Goal: Task Accomplishment & Management: Use online tool/utility

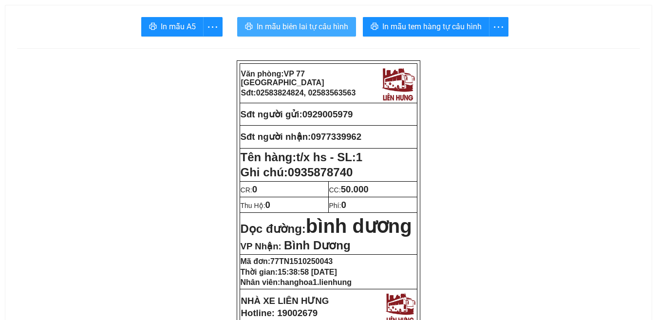
click at [310, 30] on span "In mẫu biên lai tự cấu hình" at bounding box center [303, 26] width 92 height 12
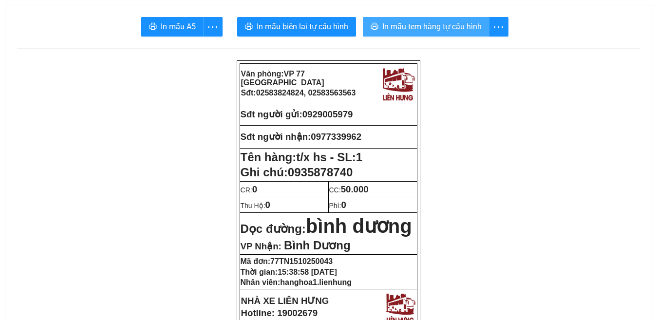
click at [424, 25] on span "In mẫu tem hàng tự cấu hình" at bounding box center [431, 26] width 99 height 12
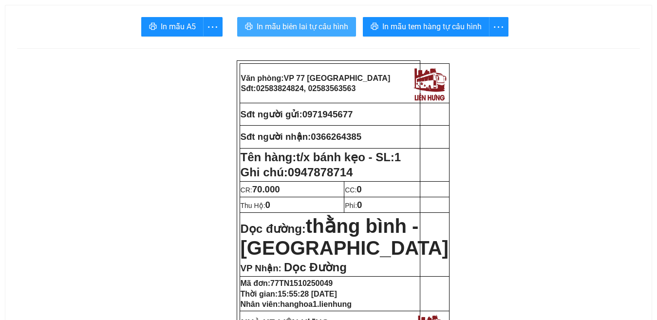
click at [299, 24] on span "In mẫu biên lai tự cấu hình" at bounding box center [303, 26] width 92 height 12
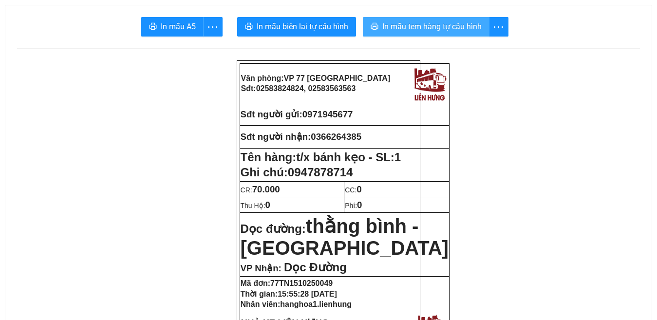
click at [442, 21] on span "In mẫu tem hàng tự cấu hình" at bounding box center [431, 26] width 99 height 12
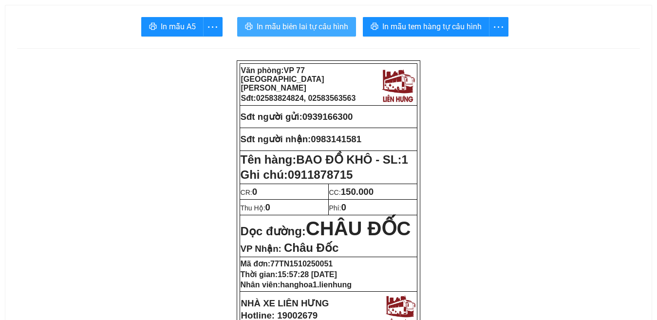
click at [293, 27] on span "In mẫu biên lai tự cấu hình" at bounding box center [303, 26] width 92 height 12
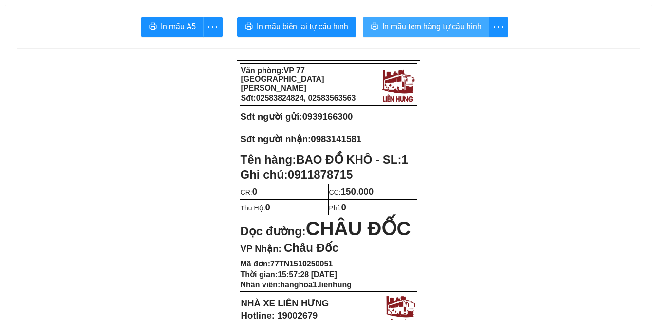
click at [421, 30] on span "In mẫu tem hàng tự cấu hình" at bounding box center [431, 26] width 99 height 12
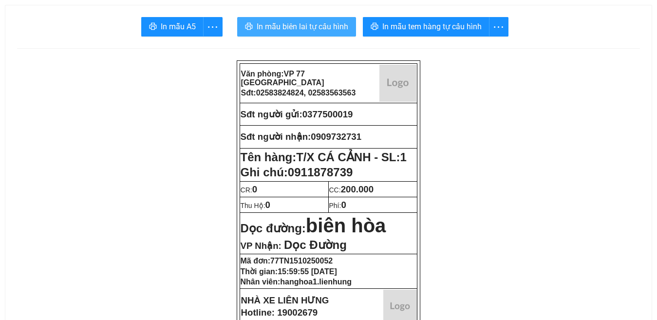
click at [301, 27] on span "In mẫu biên lai tự cấu hình" at bounding box center [303, 26] width 92 height 12
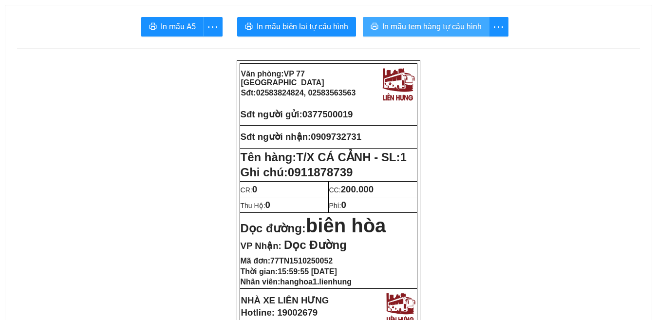
click at [422, 24] on span "In mẫu tem hàng tự cấu hình" at bounding box center [431, 26] width 99 height 12
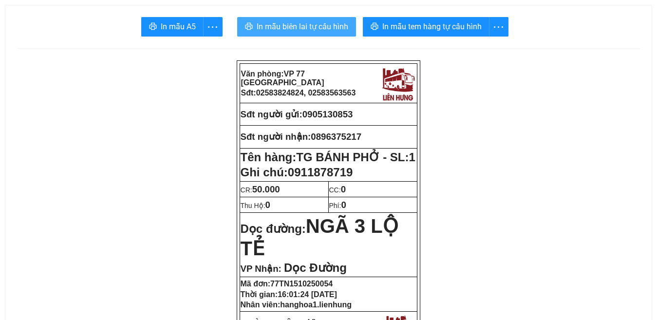
click at [300, 29] on span "In mẫu biên lai tự cấu hình" at bounding box center [303, 26] width 92 height 12
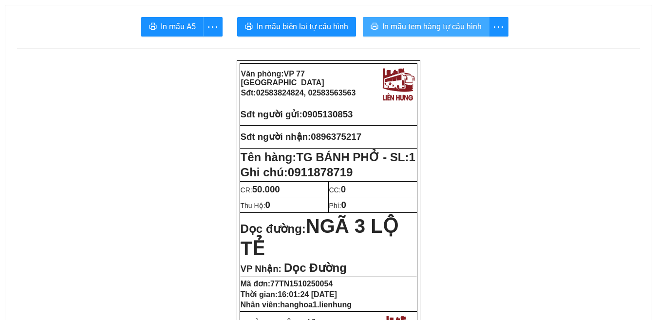
click at [441, 30] on span "In mẫu tem hàng tự cấu hình" at bounding box center [431, 26] width 99 height 12
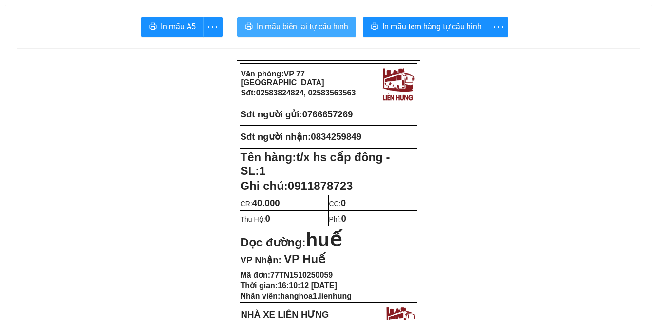
click at [290, 29] on span "In mẫu biên lai tự cấu hình" at bounding box center [303, 26] width 92 height 12
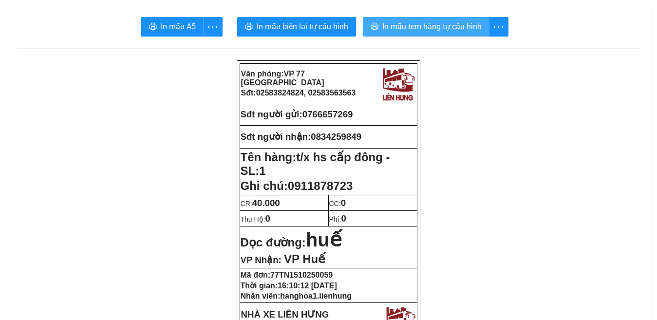
click at [411, 28] on span "In mẫu tem hàng tự cấu hình" at bounding box center [431, 26] width 99 height 12
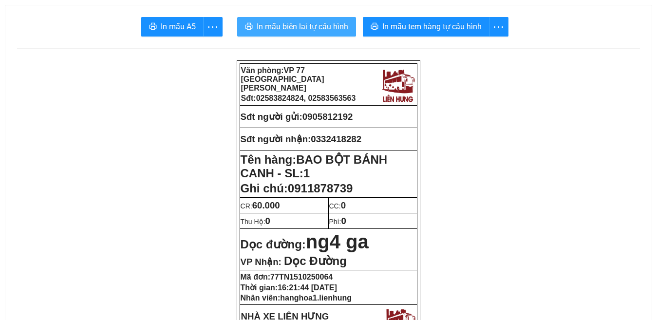
click at [277, 24] on span "In mẫu biên lai tự cấu hình" at bounding box center [303, 26] width 92 height 12
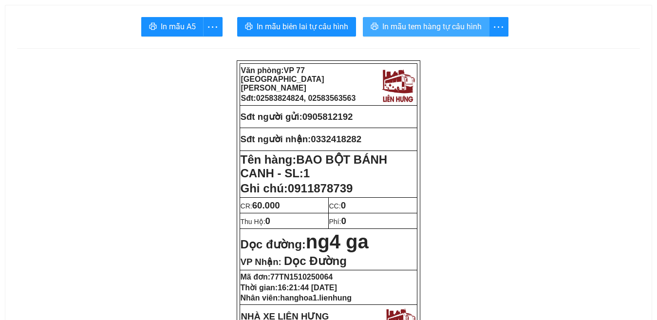
click at [420, 27] on span "In mẫu tem hàng tự cấu hình" at bounding box center [431, 26] width 99 height 12
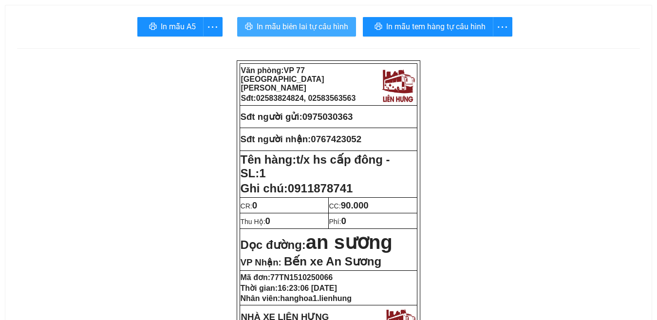
click at [306, 27] on span "In mẫu biên lai tự cấu hình" at bounding box center [303, 26] width 92 height 12
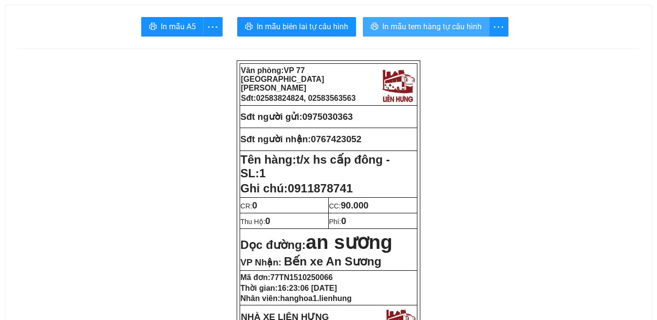
click at [421, 21] on span "In mẫu tem hàng tự cấu hình" at bounding box center [431, 26] width 99 height 12
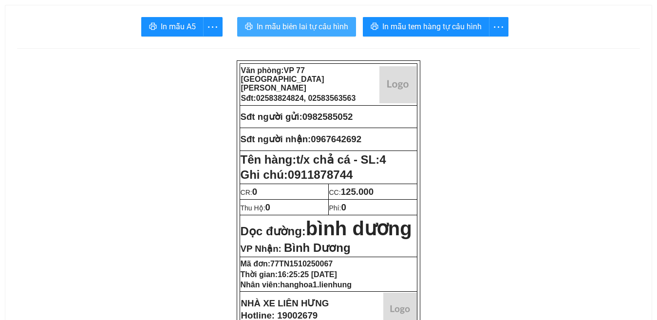
click at [307, 27] on span "In mẫu biên lai tự cấu hình" at bounding box center [303, 26] width 92 height 12
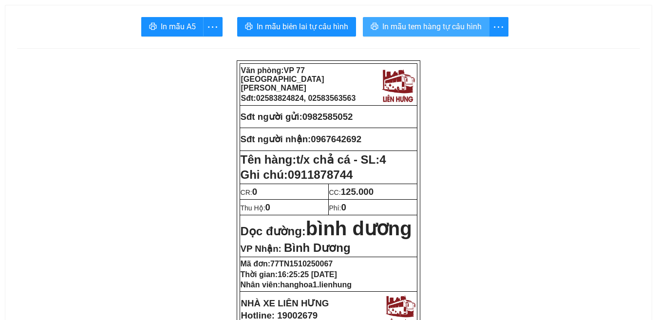
click at [420, 26] on span "In mẫu tem hàng tự cấu hình" at bounding box center [431, 26] width 99 height 12
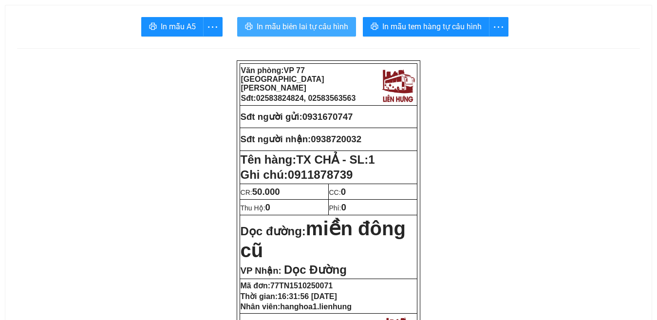
click at [318, 29] on span "In mẫu biên lai tự cấu hình" at bounding box center [303, 26] width 92 height 12
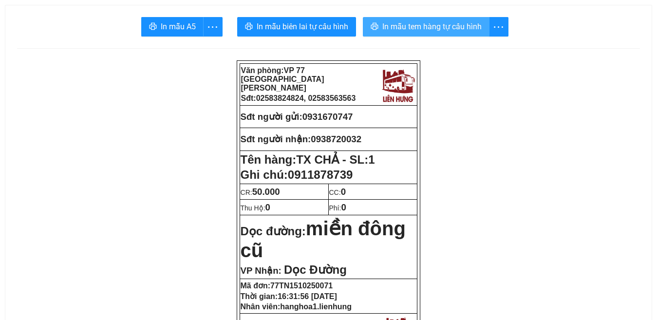
click at [432, 30] on span "In mẫu tem hàng tự cấu hình" at bounding box center [431, 26] width 99 height 12
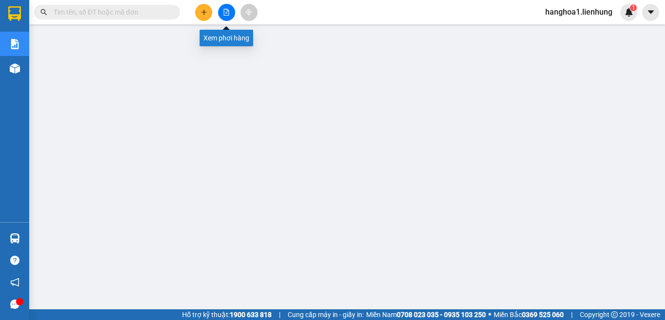
click at [226, 15] on icon "file-add" at bounding box center [226, 12] width 5 height 7
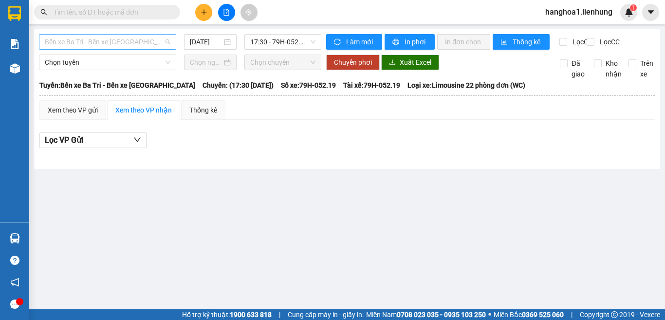
click at [129, 42] on span "Bến xe Ba Tri - Bến xe [GEOGRAPHIC_DATA]" at bounding box center [108, 42] width 126 height 15
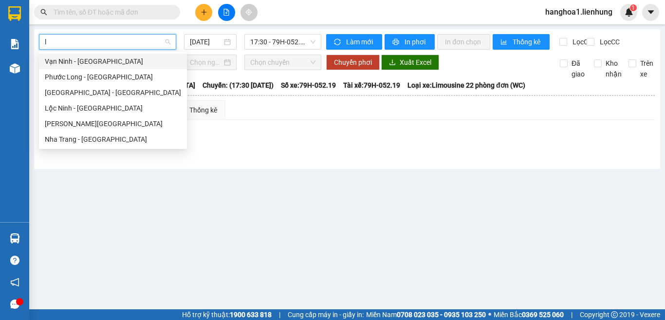
type input "lo"
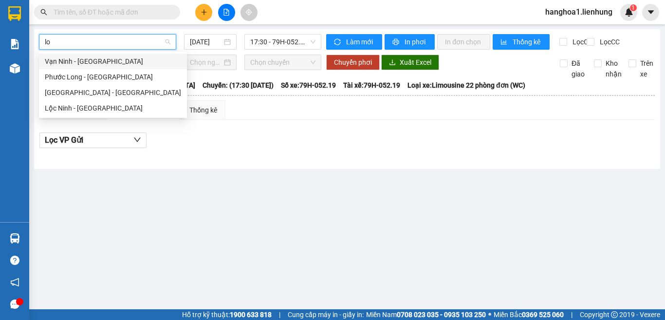
click at [98, 60] on div "Vạn Ninh - Phước Long" at bounding box center [113, 61] width 136 height 11
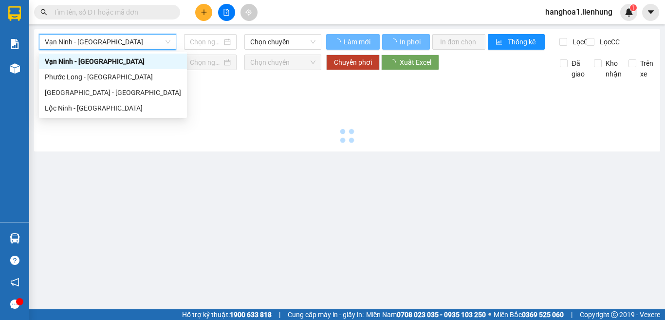
type input "15/10/2025"
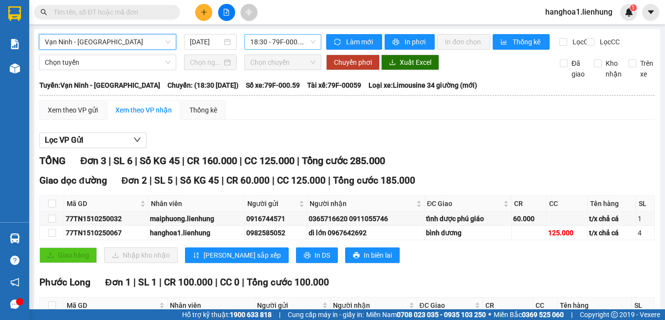
click at [284, 38] on span "18:30 - 79F-000.59" at bounding box center [282, 42] width 65 height 15
click at [384, 135] on div "Xem theo VP gửi Xem theo VP nhận Thống kê Lọc VP Gửi TỔNG Đơn 3 | SL 6 | Số KG…" at bounding box center [347, 231] width 616 height 263
click at [52, 237] on input "checkbox" at bounding box center [52, 233] width 8 height 8
checkbox input "true"
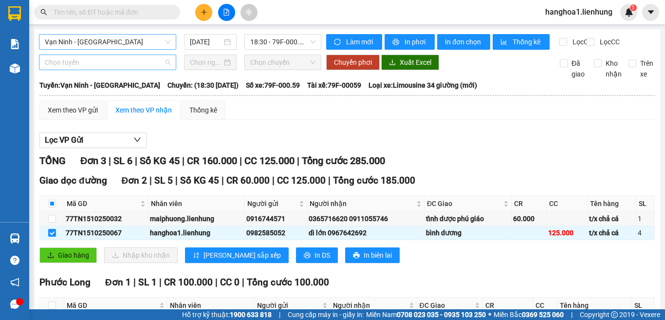
click at [86, 70] on span "Chọn tuyến" at bounding box center [108, 62] width 126 height 15
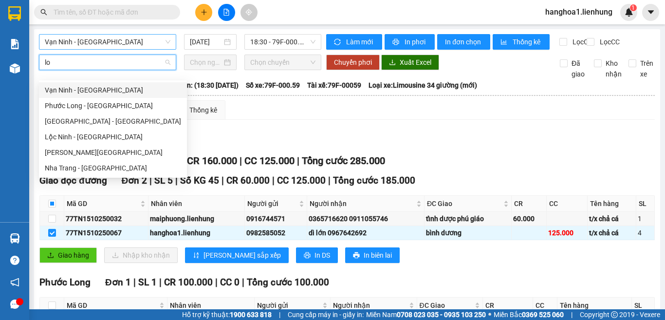
type input "loc"
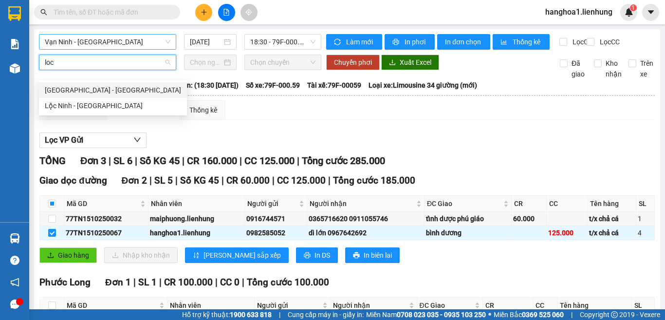
click at [94, 89] on div "Nha Trang - Lộc Ninh" at bounding box center [113, 90] width 136 height 11
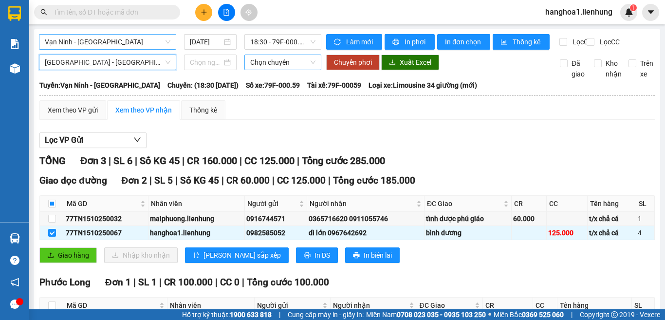
click at [267, 70] on span "Chọn chuyến" at bounding box center [282, 62] width 65 height 15
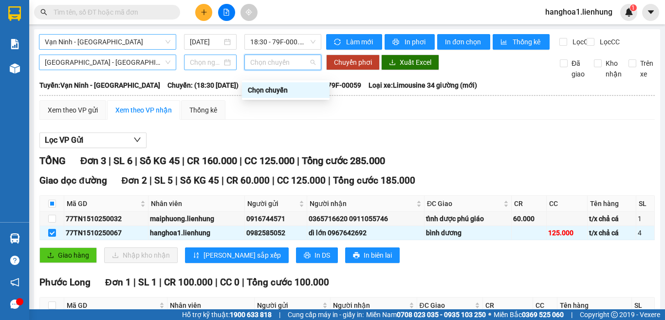
click at [205, 68] on input at bounding box center [206, 62] width 32 height 11
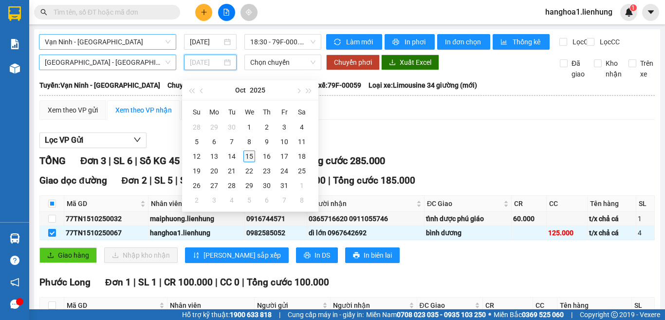
type input "15/10/2025"
click at [246, 154] on div "15" at bounding box center [250, 157] width 12 height 12
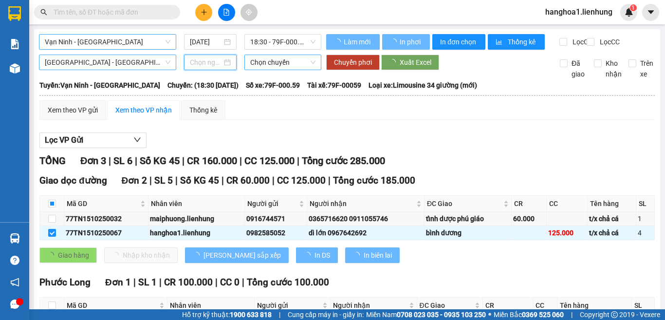
type input "15/10/2025"
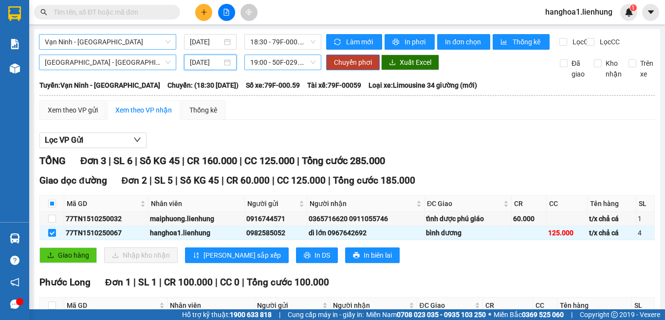
click at [269, 70] on span "19:00 - 50F-029.72" at bounding box center [282, 62] width 65 height 15
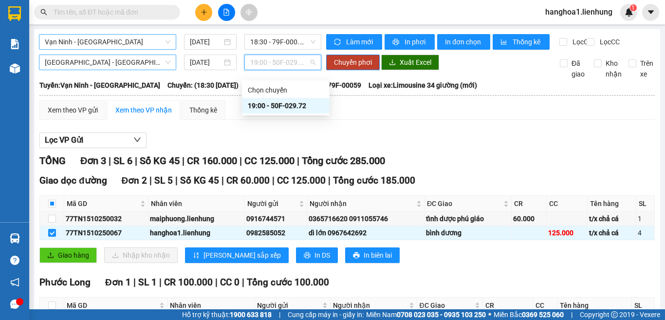
click at [281, 105] on div "19:00 - 50F-029.72" at bounding box center [286, 105] width 76 height 11
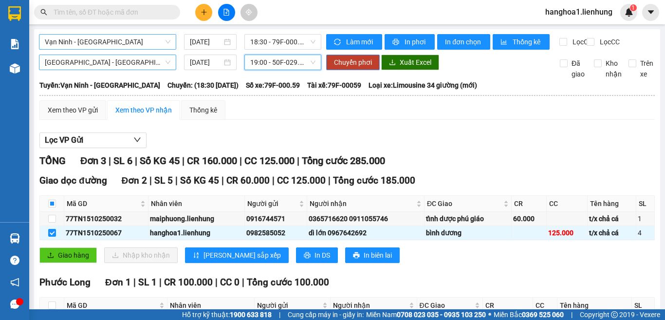
click at [353, 67] on span "Chuyển phơi" at bounding box center [353, 62] width 38 height 11
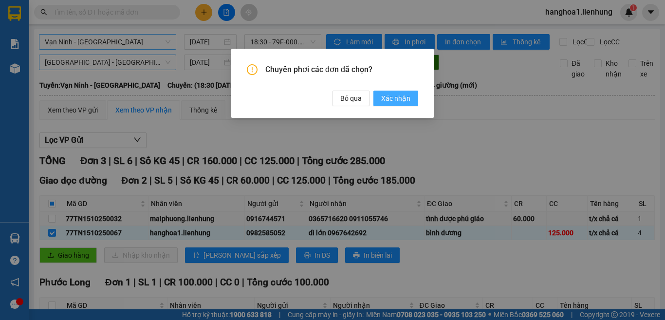
click at [397, 100] on span "Xác nhận" at bounding box center [395, 98] width 29 height 11
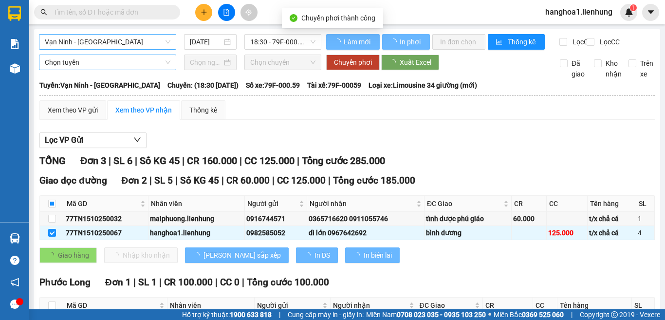
checkbox input "false"
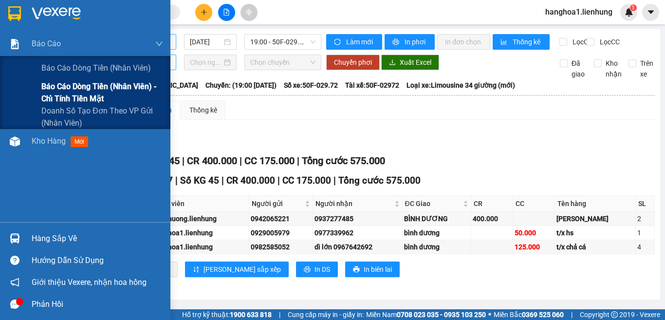
click at [60, 87] on span "Báo cáo dòng tiền (nhân viên) - chỉ tính tiền mặt" at bounding box center [102, 92] width 122 height 24
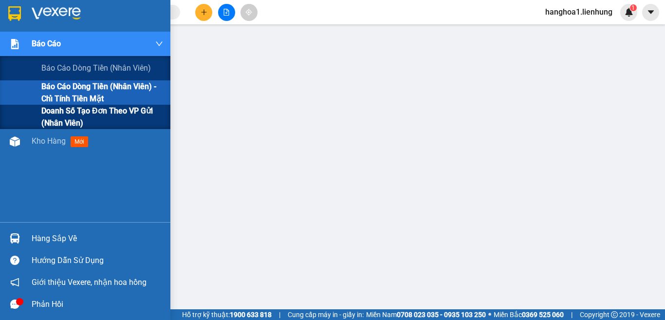
click at [55, 117] on span "Doanh số tạo đơn theo VP gửi (nhân viên)" at bounding box center [102, 117] width 122 height 24
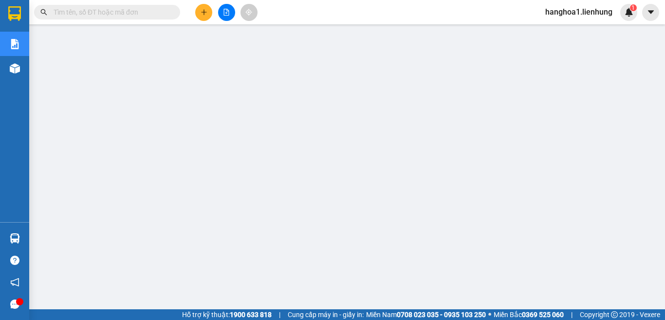
scroll to position [1, 0]
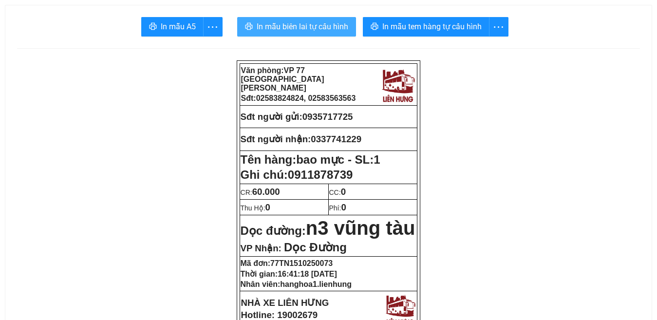
click at [293, 29] on span "In mẫu biên lai tự cấu hình" at bounding box center [303, 26] width 92 height 12
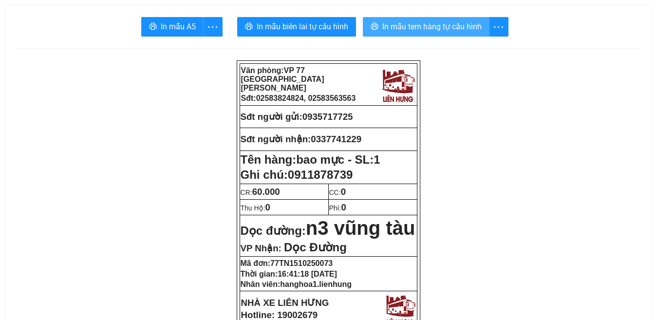
click at [426, 26] on span "In mẫu tem hàng tự cấu hình" at bounding box center [431, 26] width 99 height 12
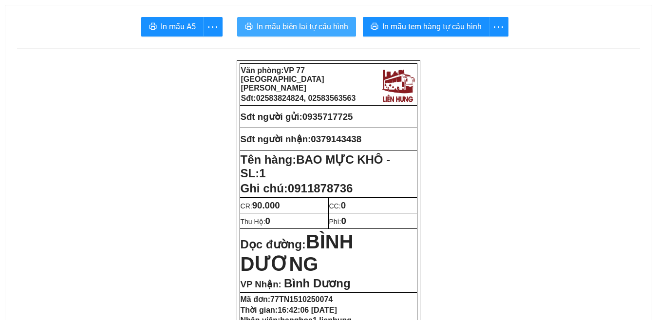
click at [307, 26] on span "In mẫu biên lai tự cấu hình" at bounding box center [303, 26] width 92 height 12
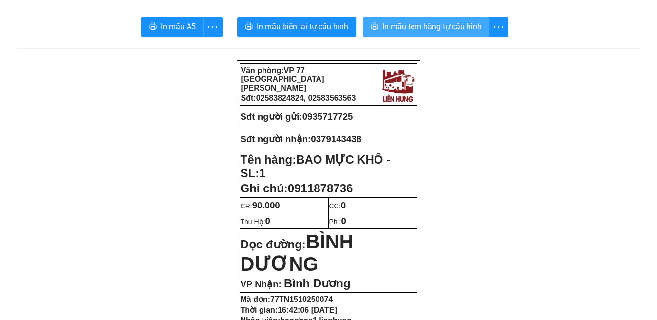
click at [413, 24] on span "In mẫu tem hàng tự cấu hình" at bounding box center [431, 26] width 99 height 12
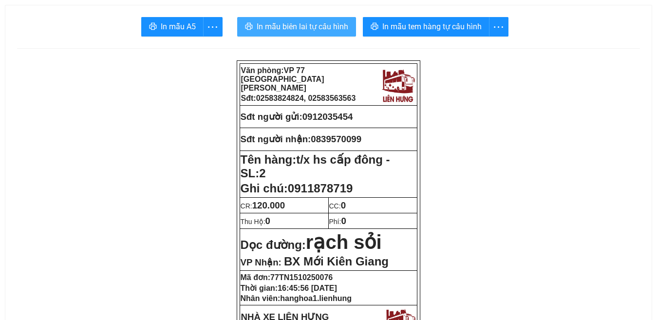
click at [299, 27] on span "In mẫu biên lai tự cấu hình" at bounding box center [303, 26] width 92 height 12
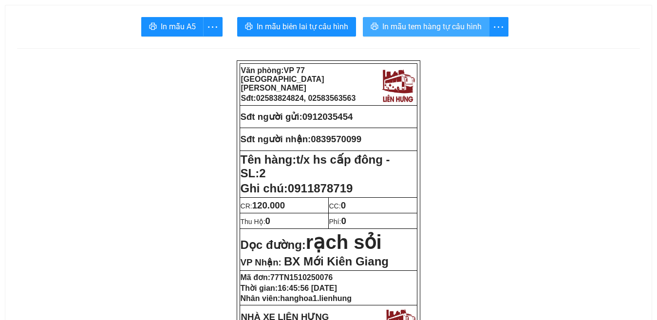
click at [408, 29] on span "In mẫu tem hàng tự cấu hình" at bounding box center [431, 26] width 99 height 12
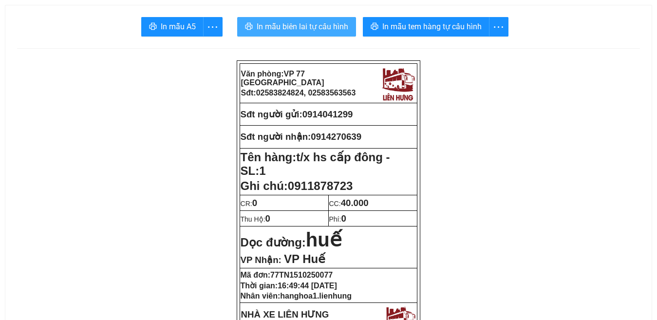
click at [292, 26] on span "In mẫu biên lai tự cấu hình" at bounding box center [303, 26] width 92 height 12
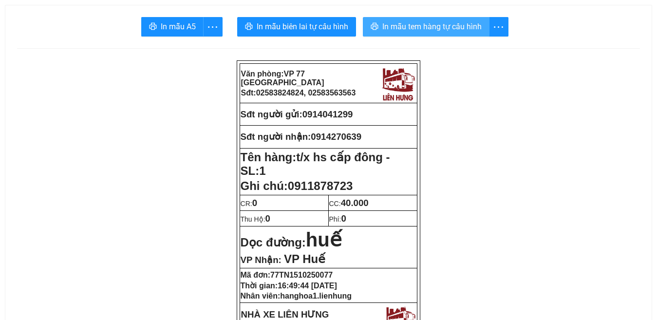
click at [443, 29] on span "In mẫu tem hàng tự cấu hình" at bounding box center [431, 26] width 99 height 12
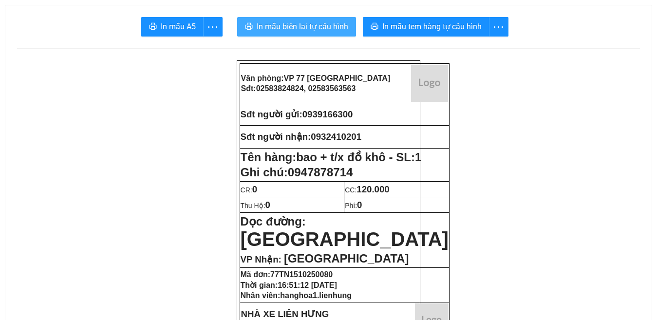
click at [304, 29] on span "In mẫu biên lai tự cấu hình" at bounding box center [303, 26] width 92 height 12
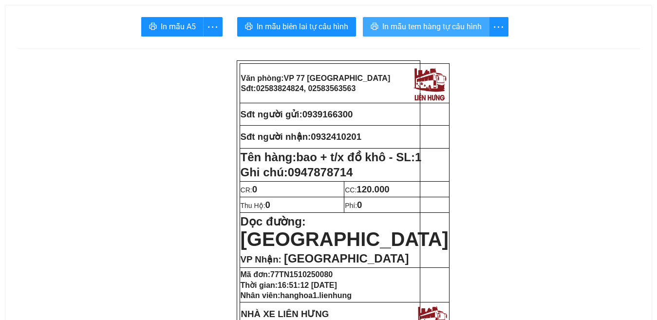
click at [405, 21] on span "In mẫu tem hàng tự cấu hình" at bounding box center [431, 26] width 99 height 12
